Goal: Task Accomplishment & Management: Manage account settings

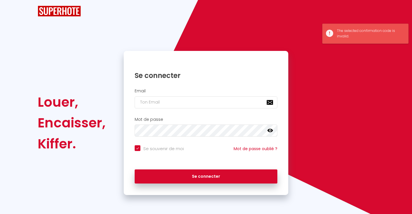
checkbox input "true"
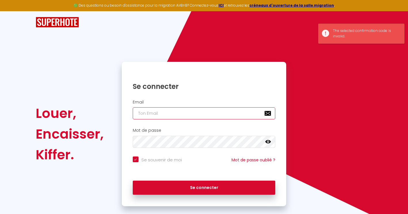
click at [155, 113] on input "email" at bounding box center [204, 113] width 143 height 12
type input "A"
checkbox input "true"
type input "Ad"
checkbox input "true"
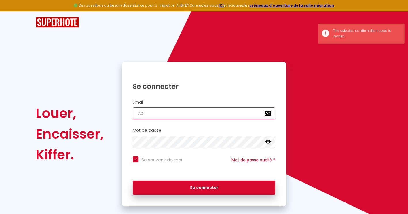
type input "Adi"
checkbox input "true"
type input "Adil"
checkbox input "true"
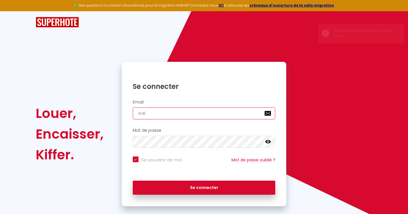
type input "Adil1"
checkbox input "true"
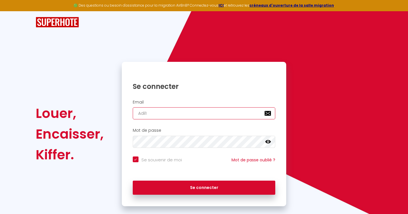
type input "Adil1"
drag, startPoint x: 172, startPoint y: 115, endPoint x: 113, endPoint y: 110, distance: 59.2
click at [113, 110] on div "Louer, Encaisser, [PERSON_NAME]. Se connecter Email Adil1 Mot de passe false Se…" at bounding box center [204, 134] width 344 height 145
checkbox input "true"
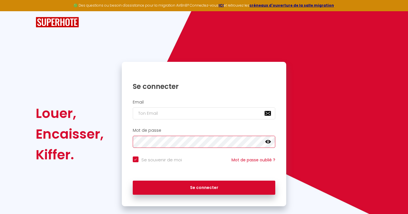
checkbox input "true"
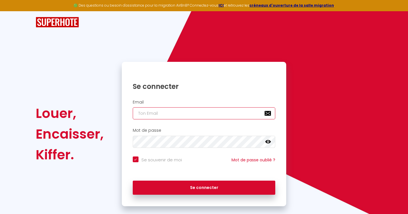
click at [161, 115] on input "email" at bounding box center [204, 113] width 143 height 12
type input "a"
checkbox input "true"
type input "ad"
checkbox input "true"
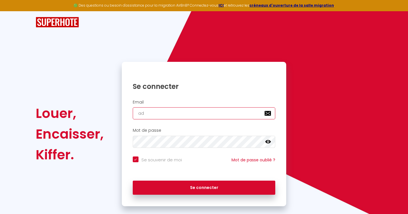
type input "ado"
checkbox input "true"
type input "adon"
checkbox input "true"
type input "adons"
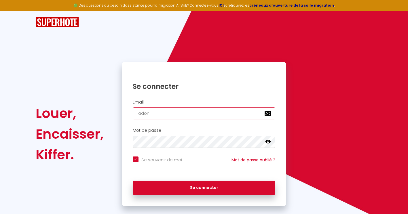
checkbox input "true"
type input "adonsm"
checkbox input "true"
type input "adonsmi"
checkbox input "true"
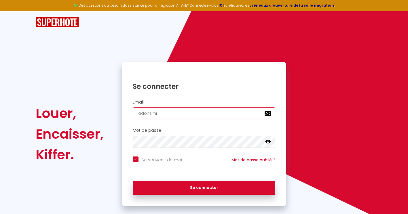
type input "adonsmit"
checkbox input "true"
type input "adonsmith"
checkbox input "true"
type input "adonsmith@"
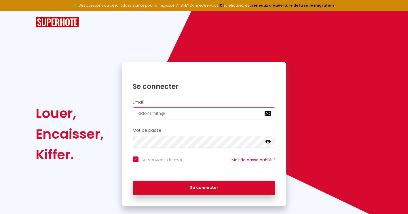
checkbox input "true"
type input "adonsmith@h"
checkbox input "true"
type input "adonsmith@ho"
checkbox input "true"
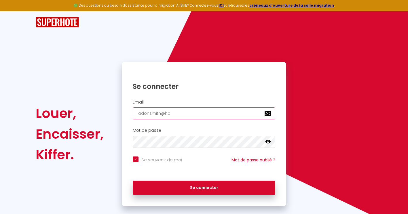
type input "adonsmith@hot"
checkbox input "true"
type input "adonsmith@hotm"
checkbox input "true"
type input "adonsmith@hotma"
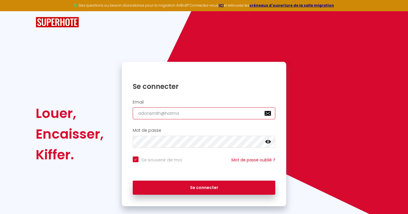
checkbox input "true"
type input "adonsmith@hotmai"
checkbox input "true"
type input "[EMAIL_ADDRESS]"
checkbox input "true"
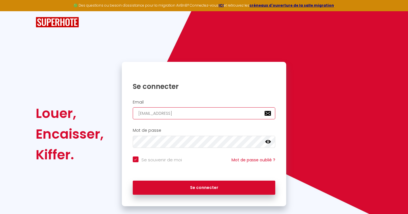
type input "[EMAIL_ADDRESS]."
checkbox input "true"
type input "adonsmith@hotmail.f"
checkbox input "true"
type input "[EMAIL_ADDRESS][DOMAIN_NAME]"
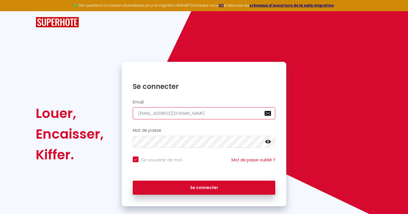
checkbox input "true"
type input "[EMAIL_ADDRESS][DOMAIN_NAME]"
click at [133, 181] on button "Se connecter" at bounding box center [204, 188] width 143 height 14
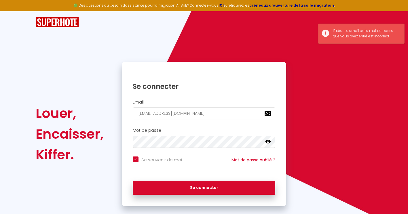
click at [267, 142] on icon at bounding box center [268, 141] width 6 height 3
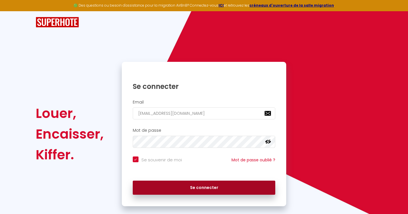
click at [203, 192] on button "Se connecter" at bounding box center [204, 188] width 143 height 14
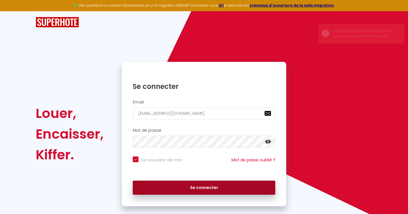
click at [189, 183] on button "Se connecter" at bounding box center [204, 188] width 143 height 14
checkbox input "true"
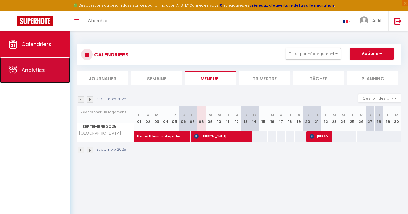
click at [42, 75] on link "Analytics" at bounding box center [35, 70] width 70 height 26
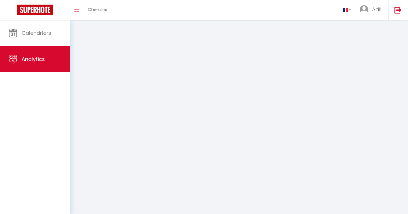
select select "2025"
select select "9"
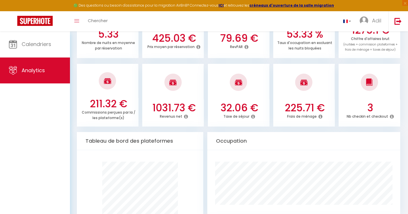
scroll to position [202, 0]
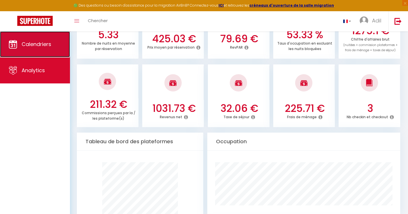
click at [53, 47] on link "Calendriers" at bounding box center [35, 44] width 70 height 26
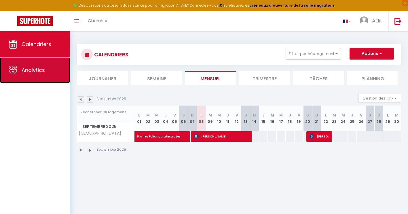
click at [51, 73] on link "Analytics" at bounding box center [35, 70] width 70 height 26
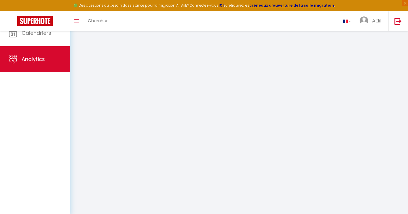
select select "2025"
select select "9"
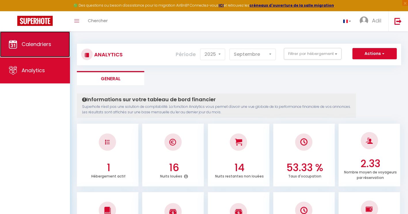
click at [46, 50] on link "Calendriers" at bounding box center [35, 44] width 70 height 26
